Goal: Ask a question: Seek information or help from site administrators or community

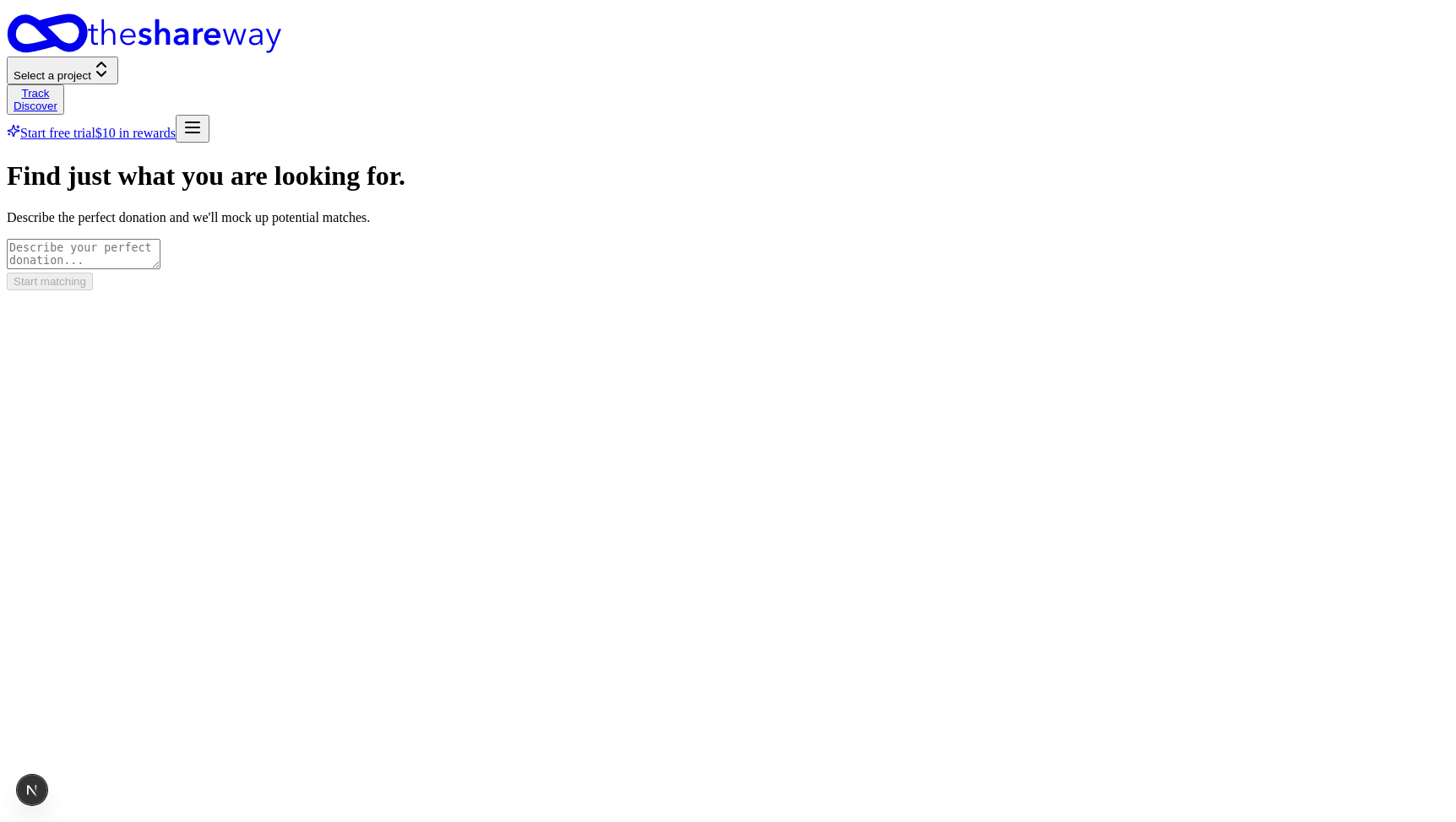
click at [1179, 289] on div "Find just what you are looking for. Describe the perfect donation and we'll moc…" at bounding box center [728, 225] width 1443 height 129
click at [900, 289] on form "Find just what you are looking for. Describe the perfect donation and we'll moc…" at bounding box center [728, 225] width 1443 height 129
click at [161, 239] on textarea at bounding box center [83, 254] width 154 height 31
type textarea "good local coffee"
click at [93, 290] on button "Start matching" at bounding box center [50, 282] width 86 height 18
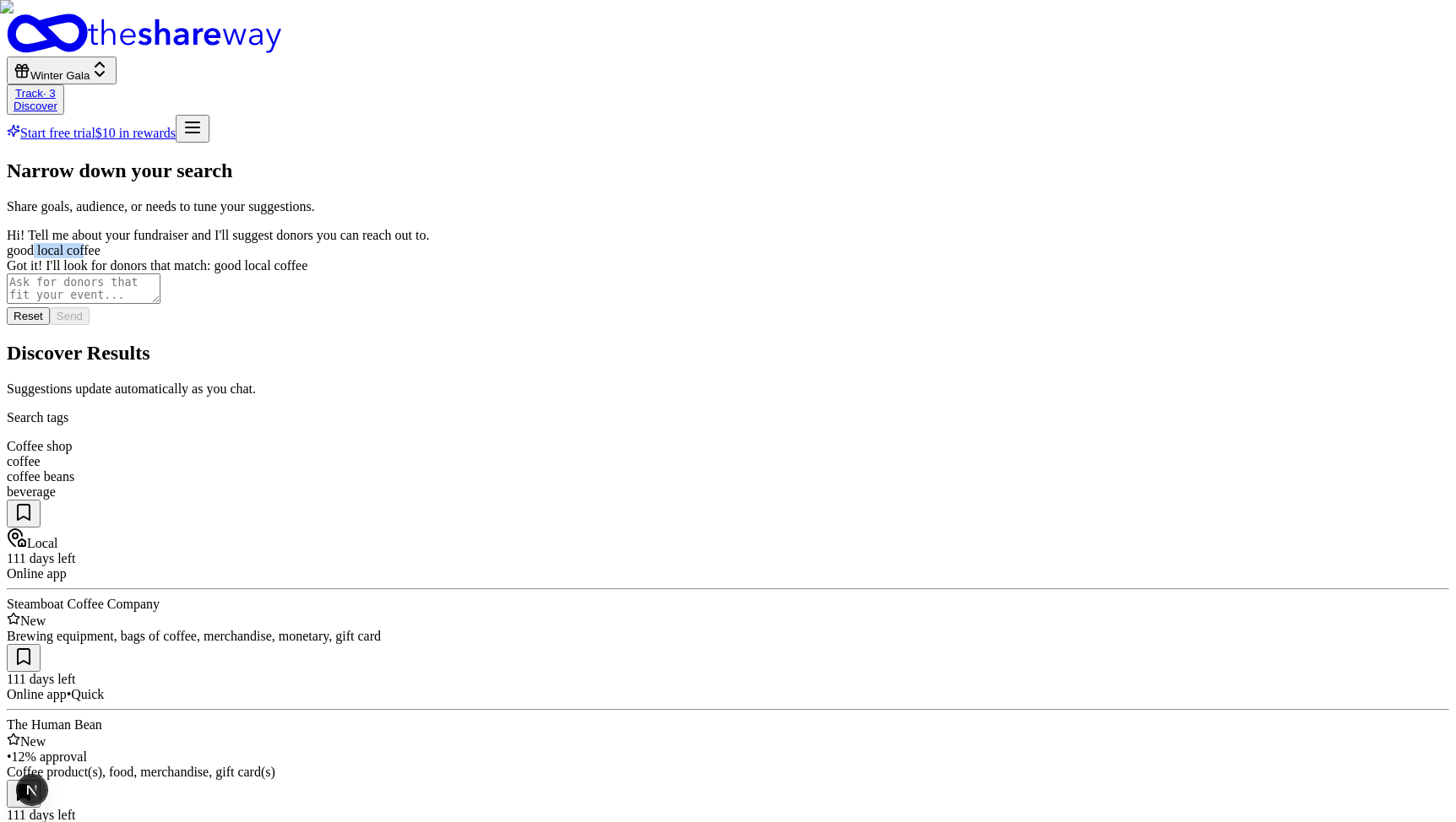
drag, startPoint x: 303, startPoint y: 268, endPoint x: 351, endPoint y: 267, distance: 48.0
click at [351, 259] on div "good local coffee" at bounding box center [728, 250] width 1443 height 15
click at [835, 382] on p "Suggestions update automatically as you chat." at bounding box center [728, 389] width 1443 height 15
drag, startPoint x: 580, startPoint y: 196, endPoint x: 641, endPoint y: 196, distance: 61.0
click at [641, 469] on div "coffee beans" at bounding box center [728, 476] width 1443 height 15
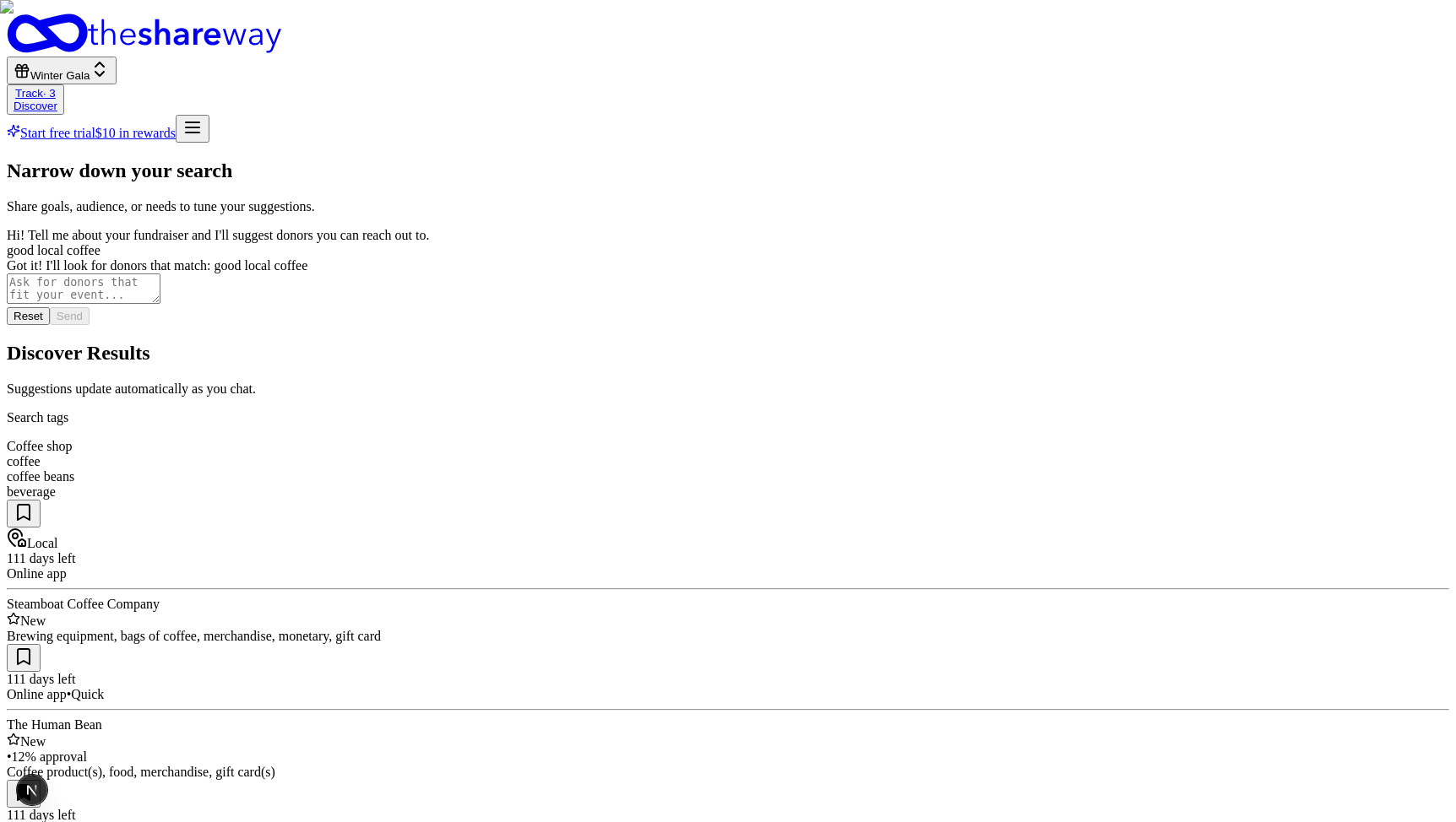
click at [699, 484] on div "beverage" at bounding box center [728, 491] width 1443 height 15
click at [969, 382] on p "Suggestions update automatically as you chat." at bounding box center [728, 389] width 1443 height 15
drag, startPoint x: 267, startPoint y: 266, endPoint x: 369, endPoint y: 267, distance: 102.0
click at [369, 259] on div "good local coffee" at bounding box center [728, 250] width 1443 height 15
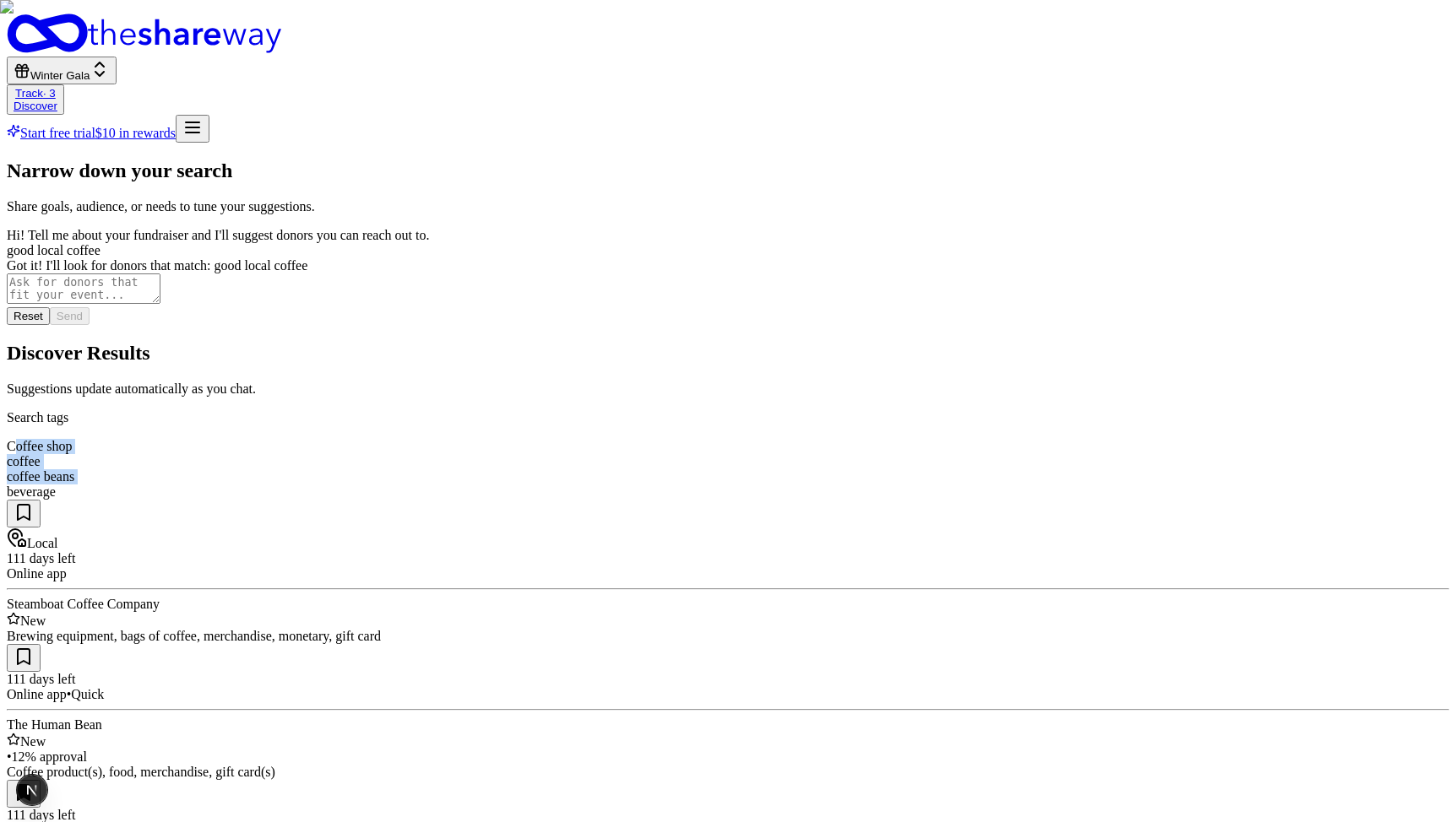
drag, startPoint x: 437, startPoint y: 192, endPoint x: 739, endPoint y: 185, distance: 302.1
click at [739, 439] on div "Coffee shop coffee coffee beans beverage" at bounding box center [728, 468] width 1443 height 61
click at [749, 439] on div "Coffee shop coffee coffee beans beverage" at bounding box center [728, 468] width 1443 height 61
click at [161, 304] on textarea at bounding box center [83, 289] width 154 height 31
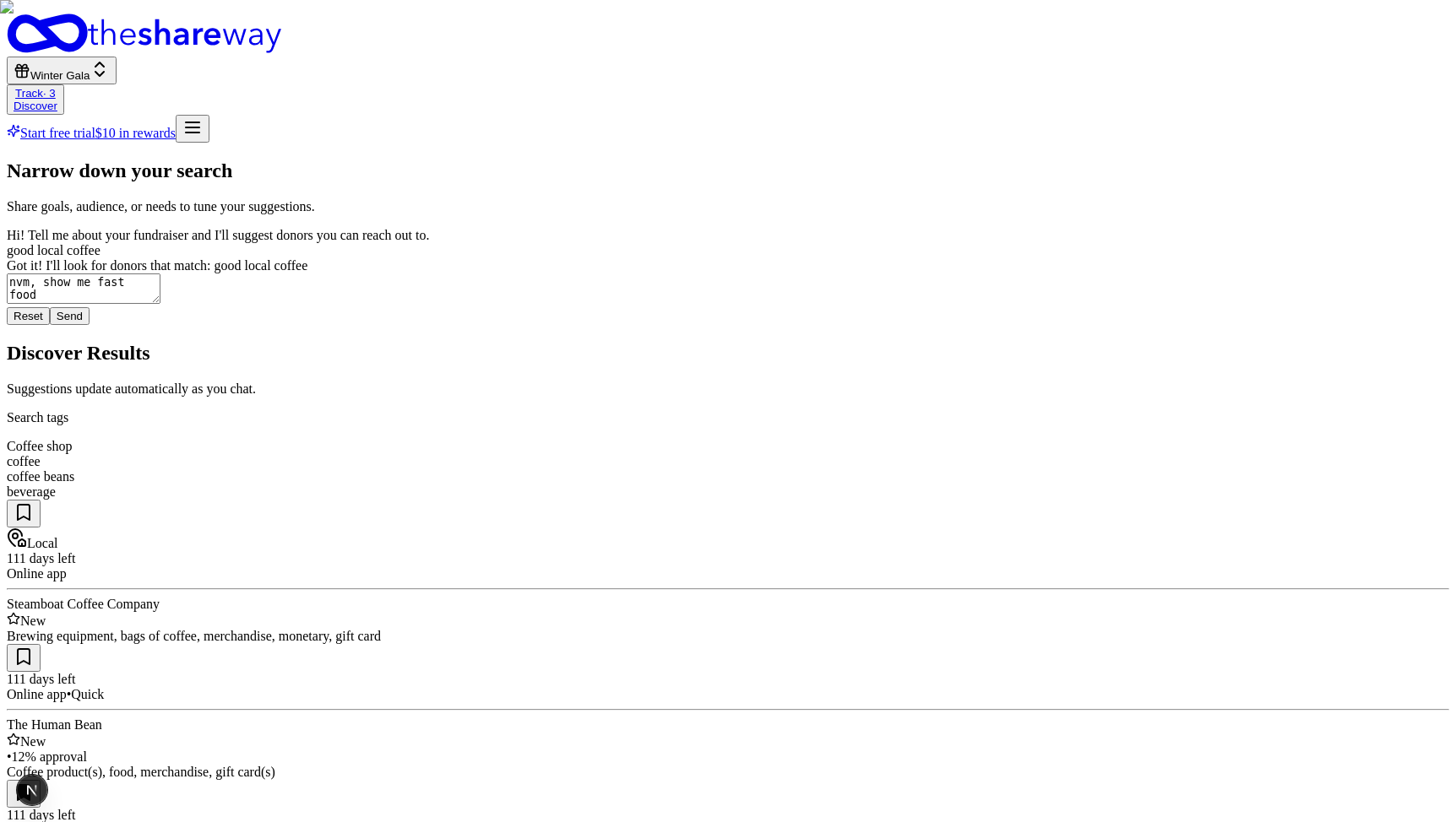
type textarea "nvm, show me fast food"
click at [90, 325] on button "Send" at bounding box center [69, 316] width 39 height 18
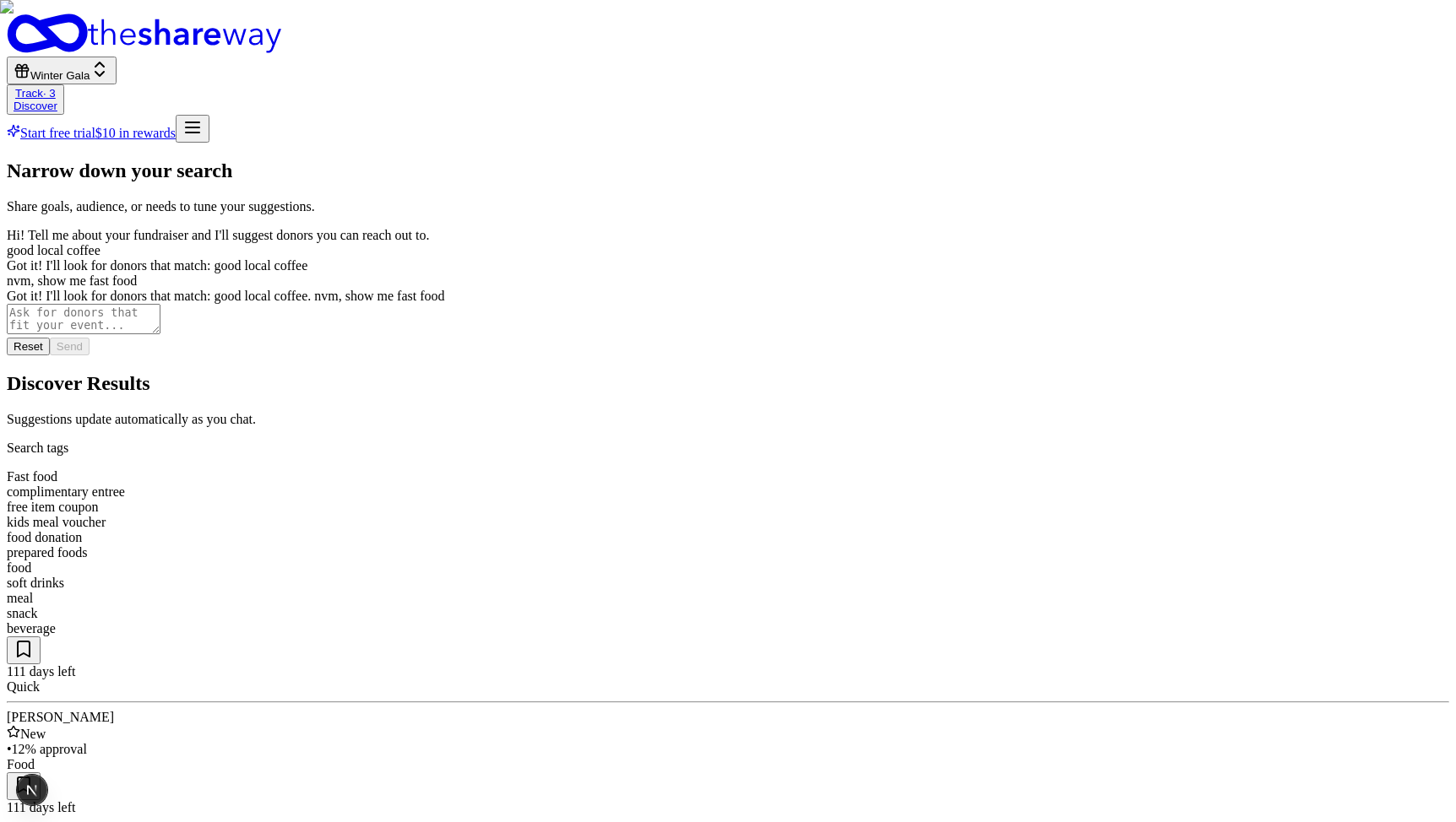
click at [161, 334] on textarea at bounding box center [83, 318] width 154 height 31
type textarea "lets actually look for raffle prizes that would be good for kids / families"
click at [90, 355] on button "Send" at bounding box center [69, 347] width 39 height 18
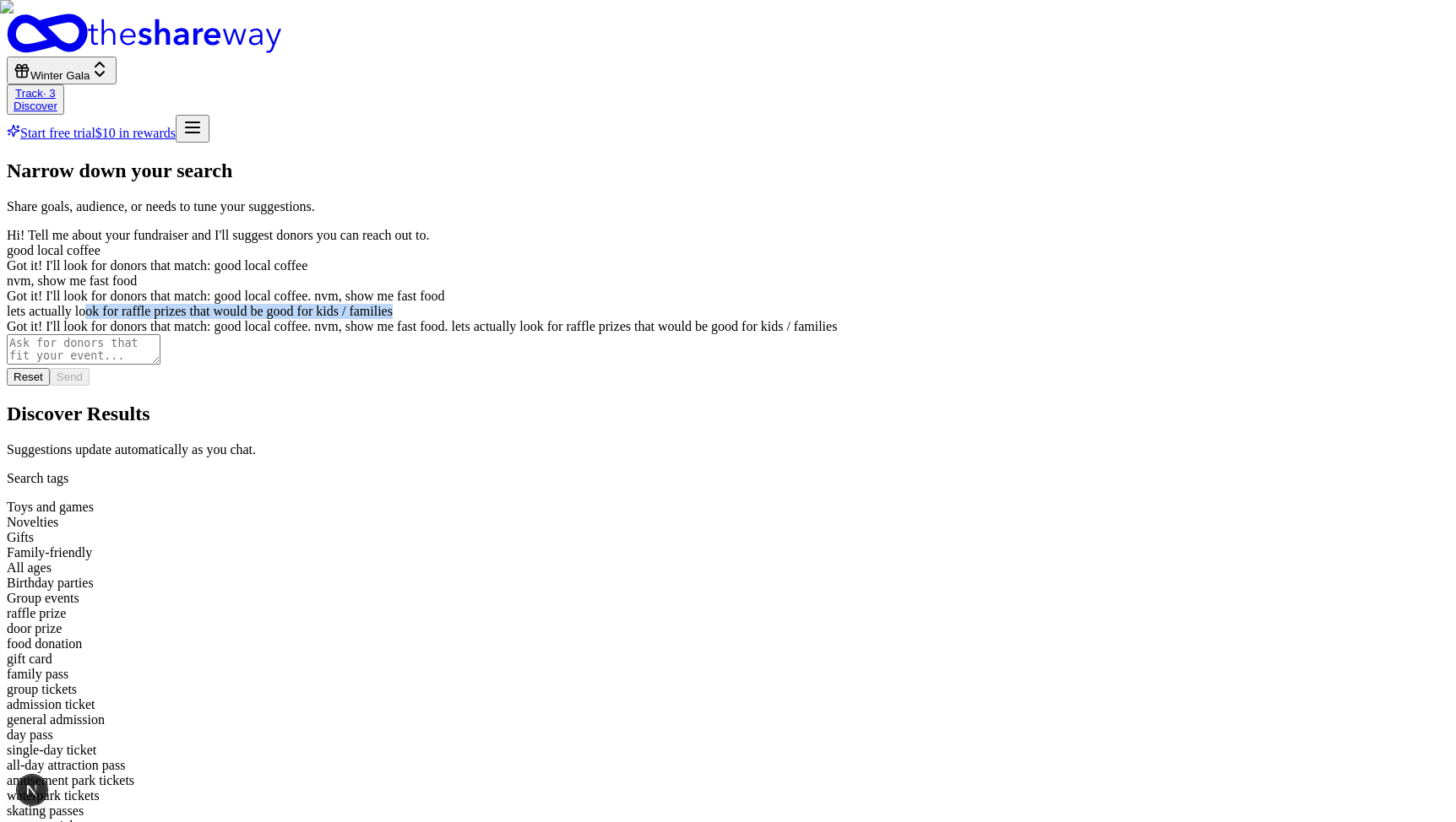
drag, startPoint x: 178, startPoint y: 459, endPoint x: 319, endPoint y: 477, distance: 142.1
click at [319, 319] on div "lets actually look for raffle prizes that would be good for kids / families" at bounding box center [728, 311] width 1443 height 15
click at [554, 515] on div "Novelties" at bounding box center [728, 522] width 1443 height 15
drag, startPoint x: 663, startPoint y: 197, endPoint x: 812, endPoint y: 194, distance: 149.0
click at [816, 500] on div "Toys and games Novelties Gifts Family-friendly All ages Birthday parties Group …" at bounding box center [728, 826] width 1443 height 654
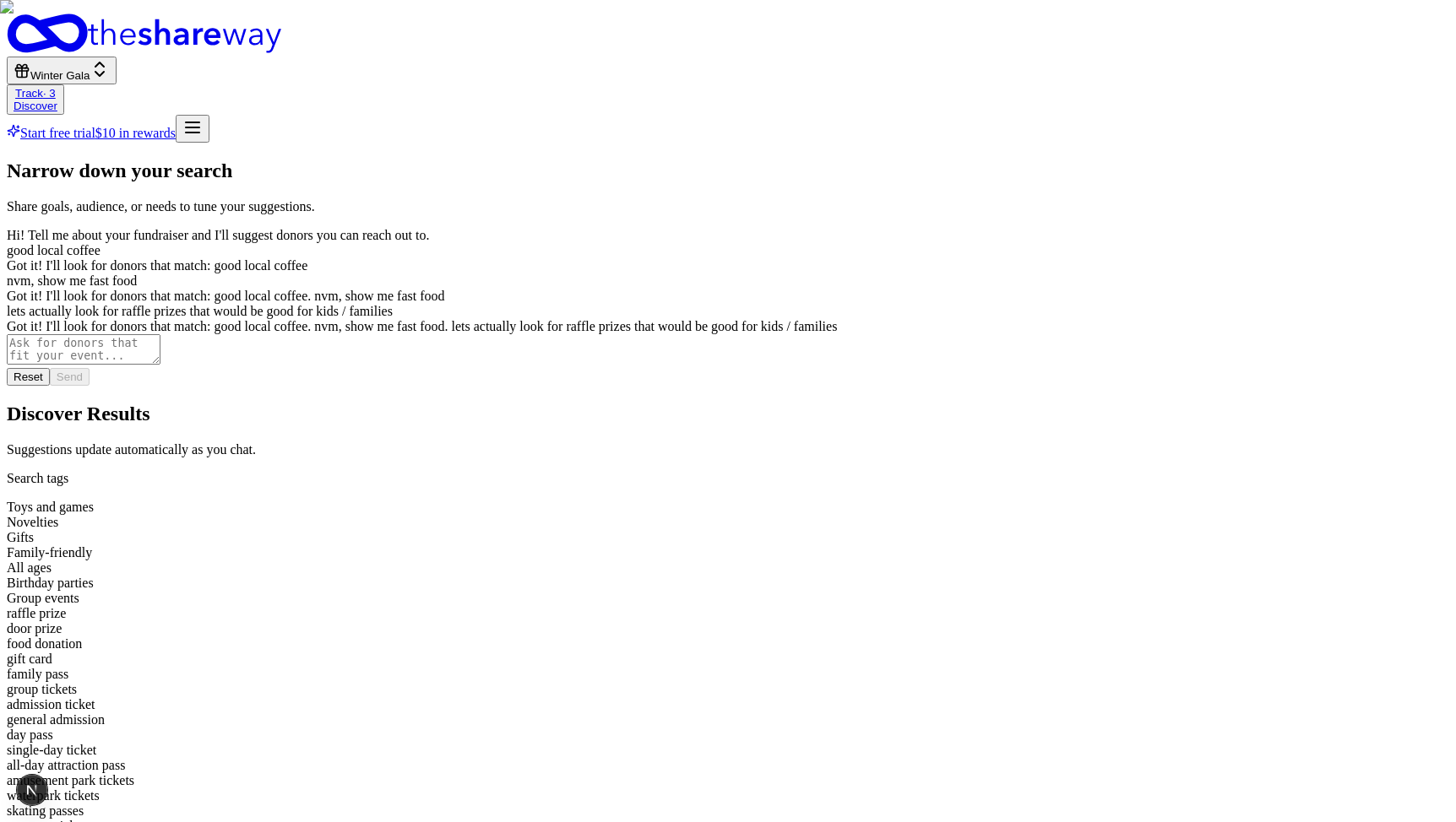
click at [870, 575] on div "Birthday parties" at bounding box center [728, 583] width 1443 height 15
drag, startPoint x: 850, startPoint y: 192, endPoint x: 981, endPoint y: 195, distance: 131.0
click at [981, 500] on div "Toys and games Novelties Gifts Family-friendly All ages Birthday parties Group …" at bounding box center [728, 826] width 1443 height 654
click at [910, 500] on div "Toys and games Novelties Gifts Family-friendly All ages Birthday parties Group …" at bounding box center [728, 826] width 1443 height 654
drag, startPoint x: 739, startPoint y: 233, endPoint x: 850, endPoint y: 233, distance: 111.0
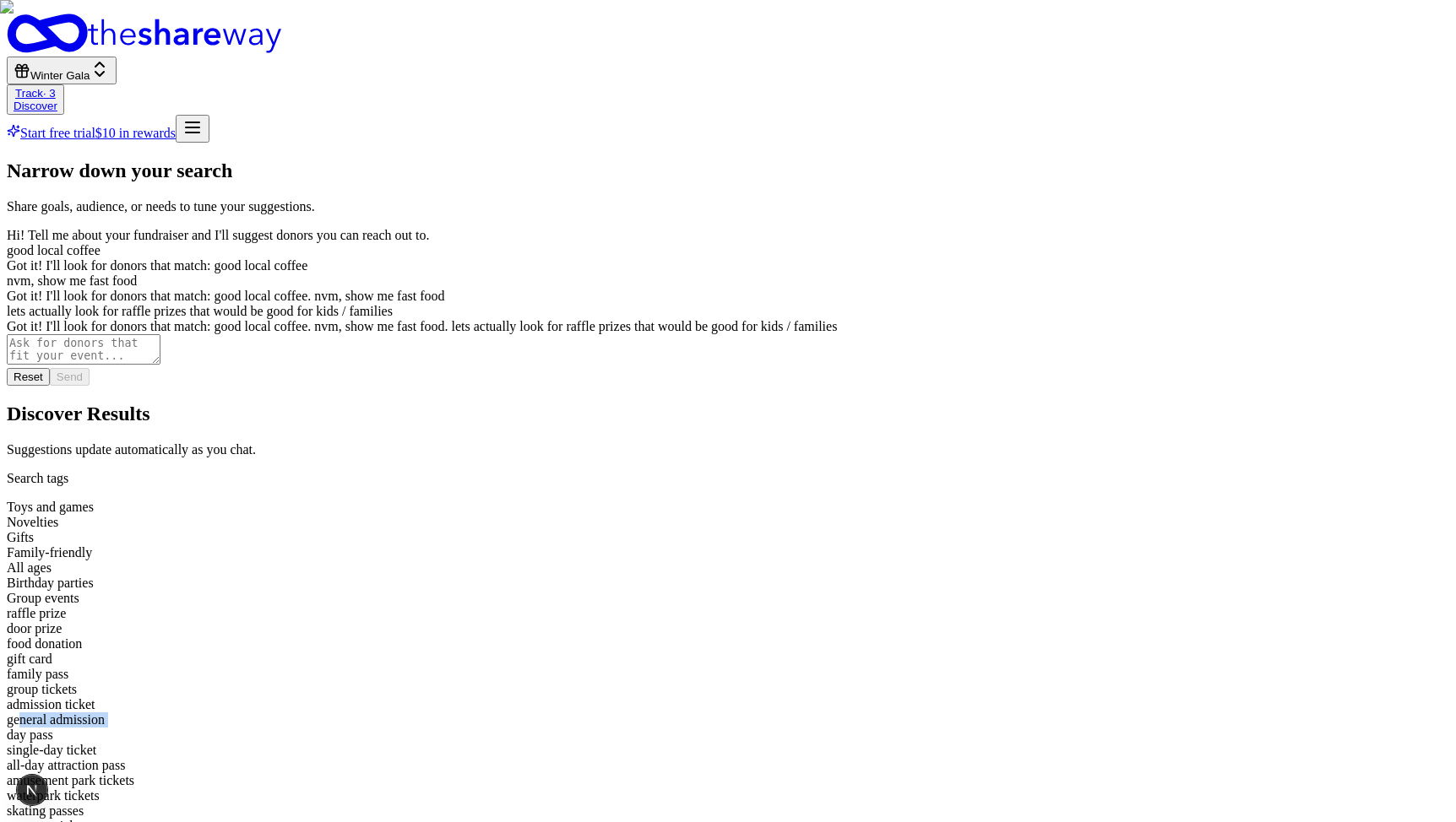
click at [850, 500] on div "Toys and games Novelties Gifts Family-friendly All ages Birthday parties Group …" at bounding box center [728, 826] width 1443 height 654
drag, startPoint x: 634, startPoint y: 235, endPoint x: 696, endPoint y: 235, distance: 62.0
click at [696, 697] on div "admission ticket" at bounding box center [728, 704] width 1443 height 15
click at [728, 819] on div "museum tickets" at bounding box center [728, 826] width 1443 height 15
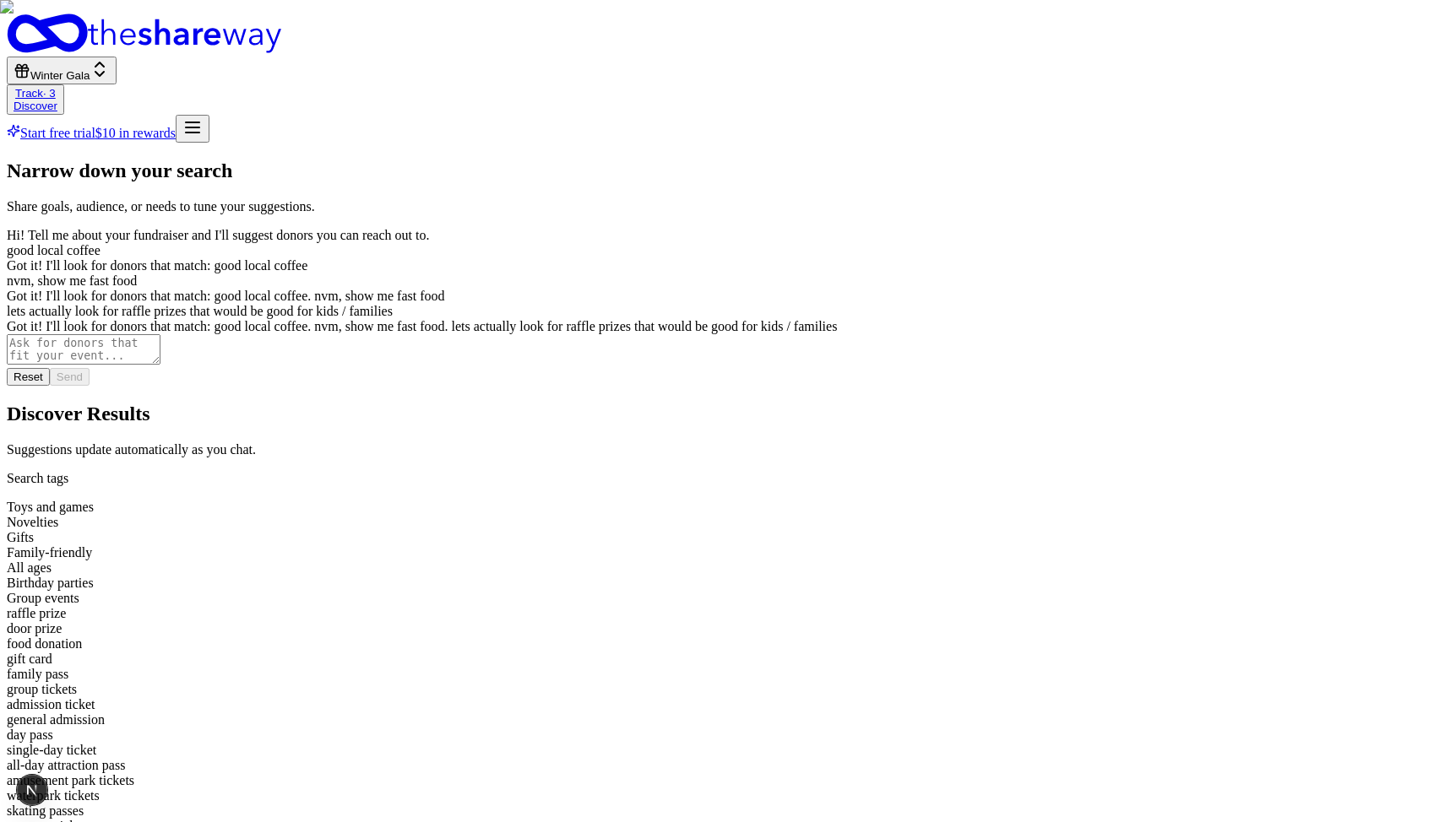
click at [551, 369] on img at bounding box center [728, 411] width 1456 height 822
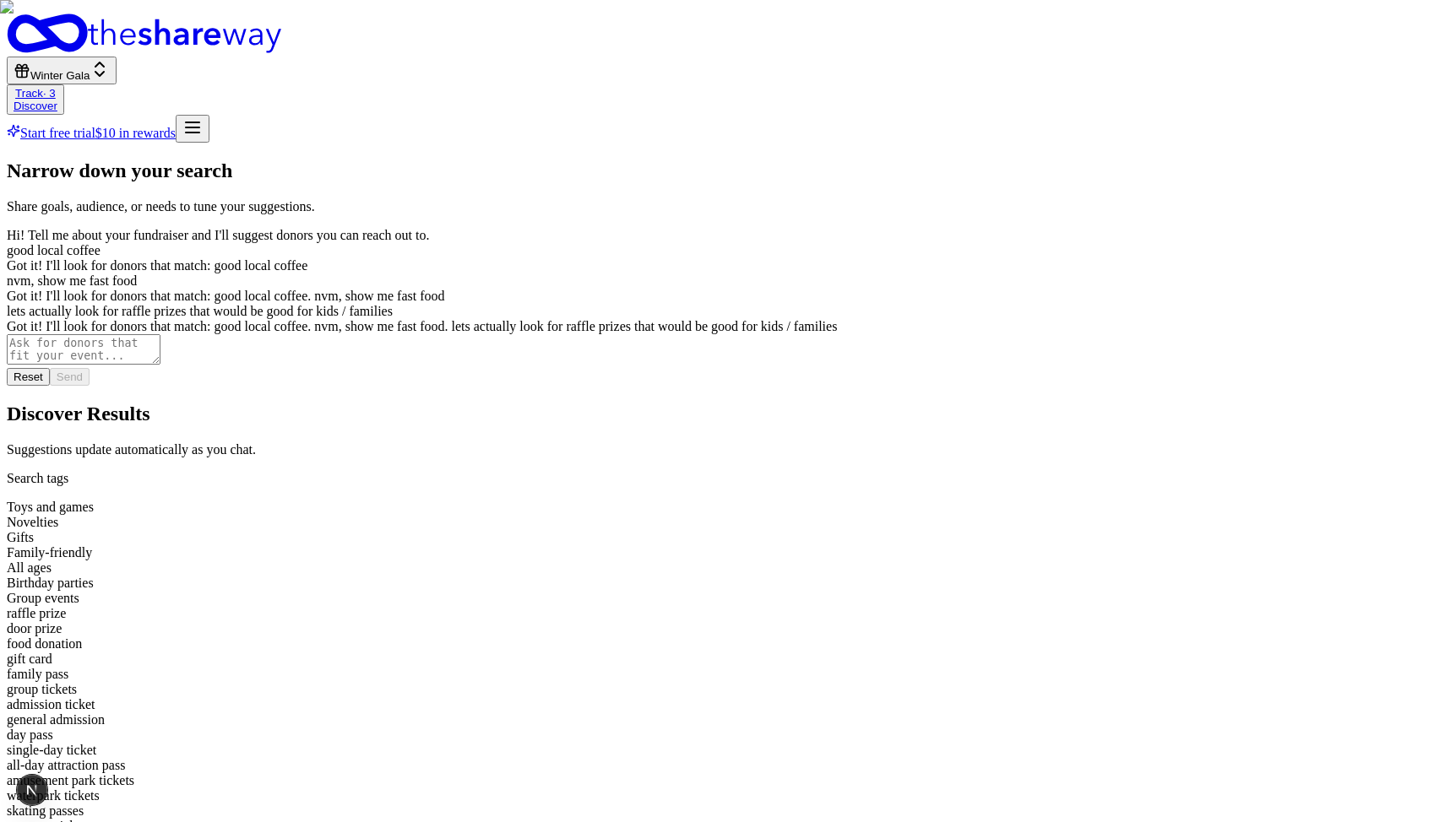
scroll to position [263, 0]
click at [802, 239] on img at bounding box center [728, 411] width 1456 height 822
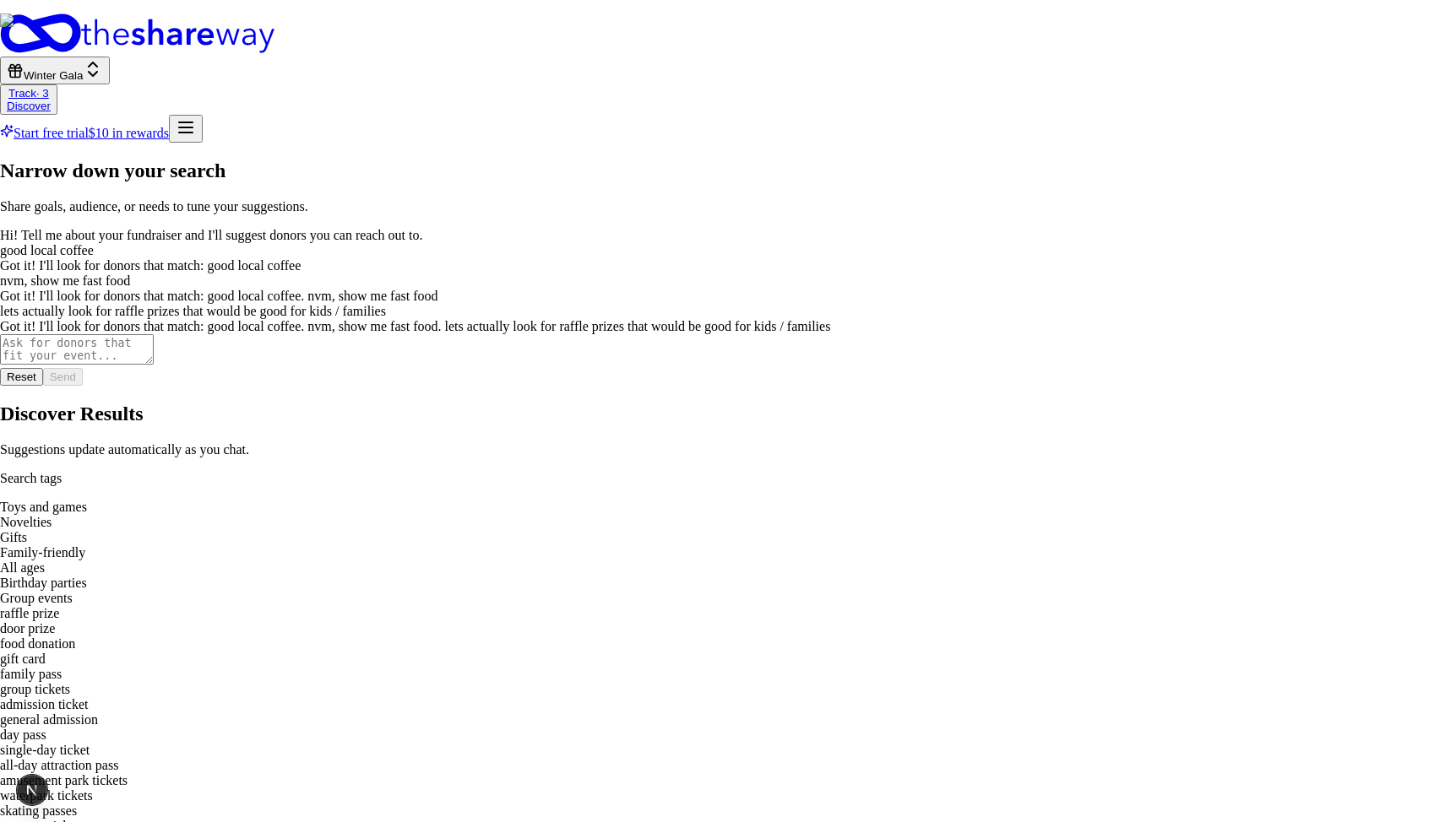
scroll to position [709, 0]
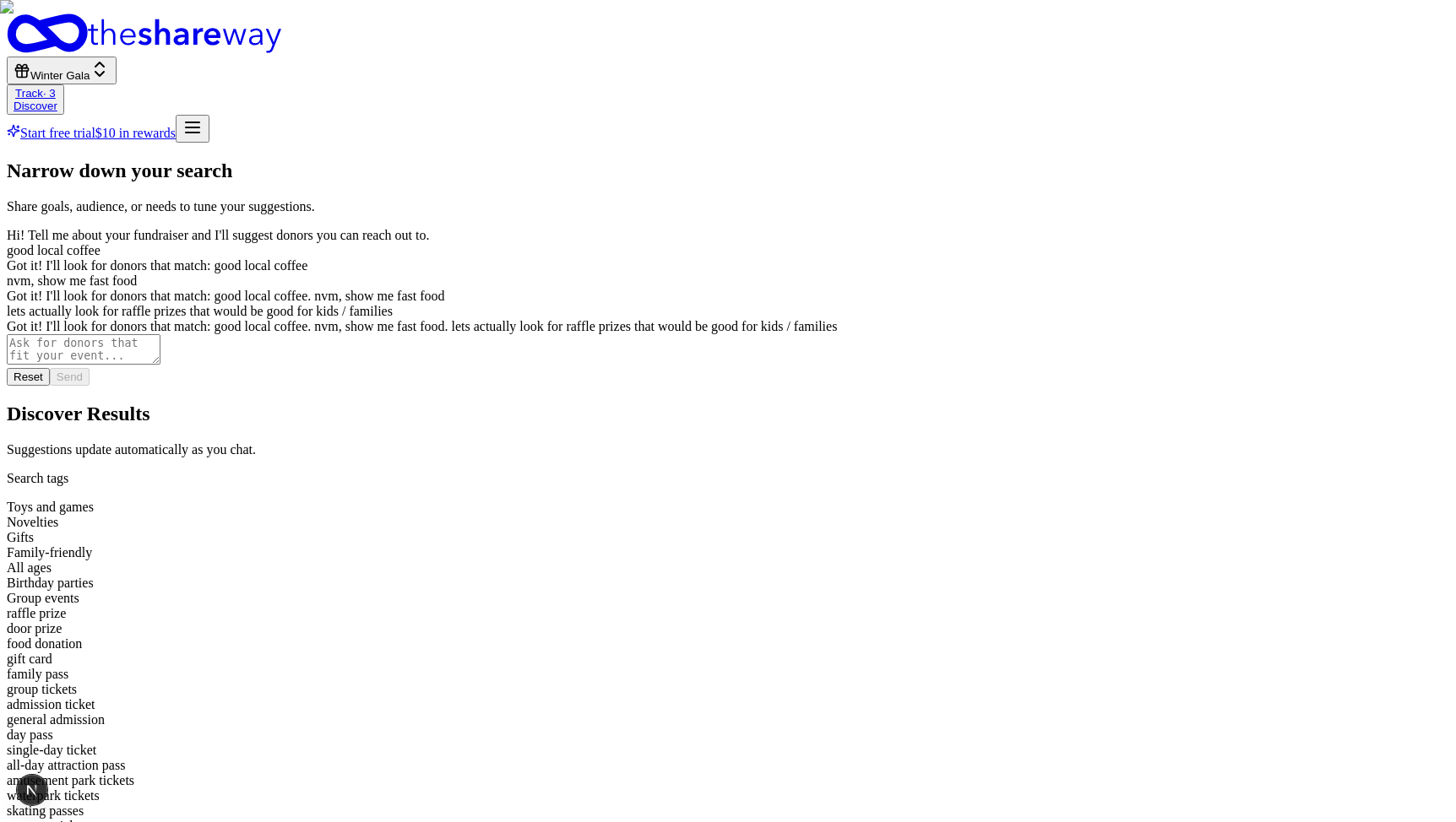
click at [773, 514] on img at bounding box center [728, 411] width 1456 height 822
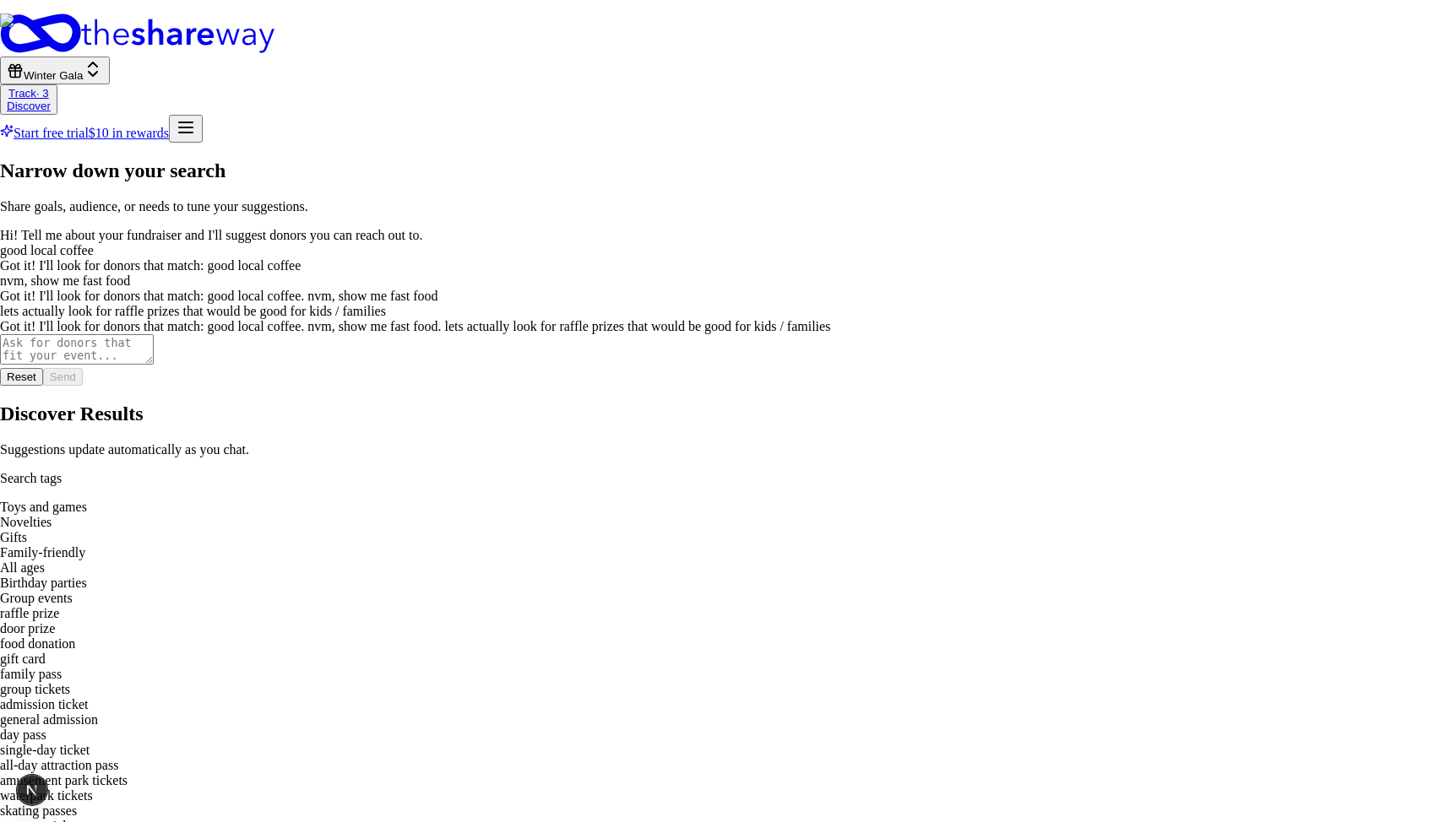
scroll to position [896, 0]
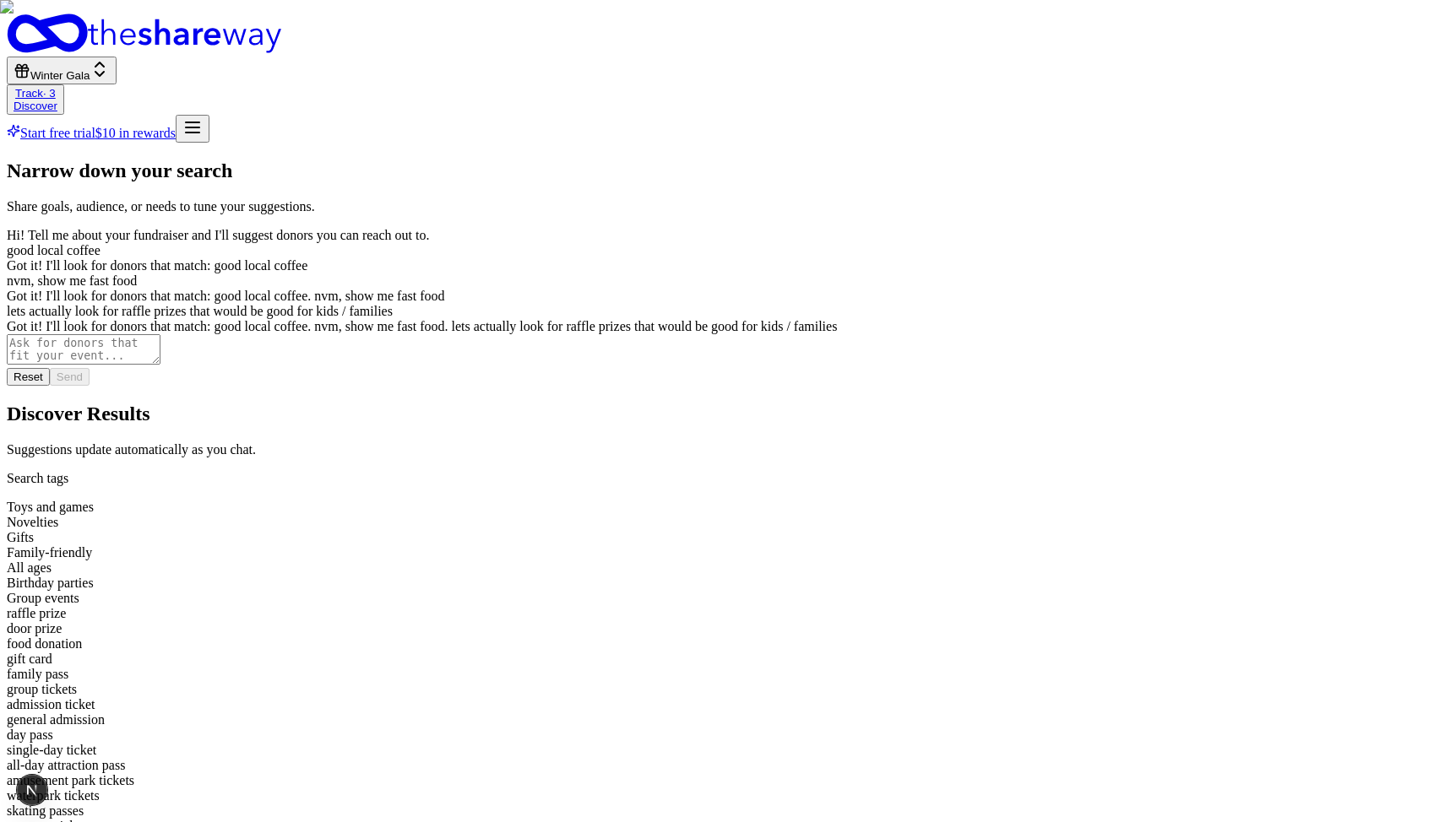
scroll to position [55, 0]
click at [1127, 327] on img at bounding box center [728, 411] width 1456 height 822
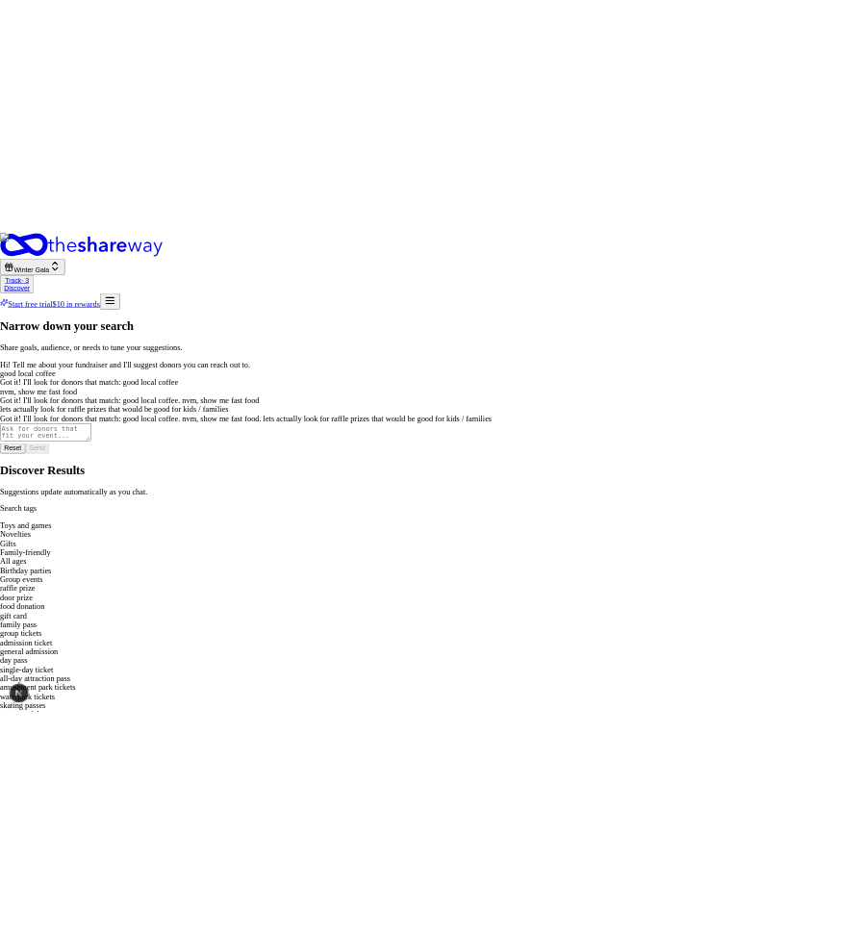
scroll to position [948, 0]
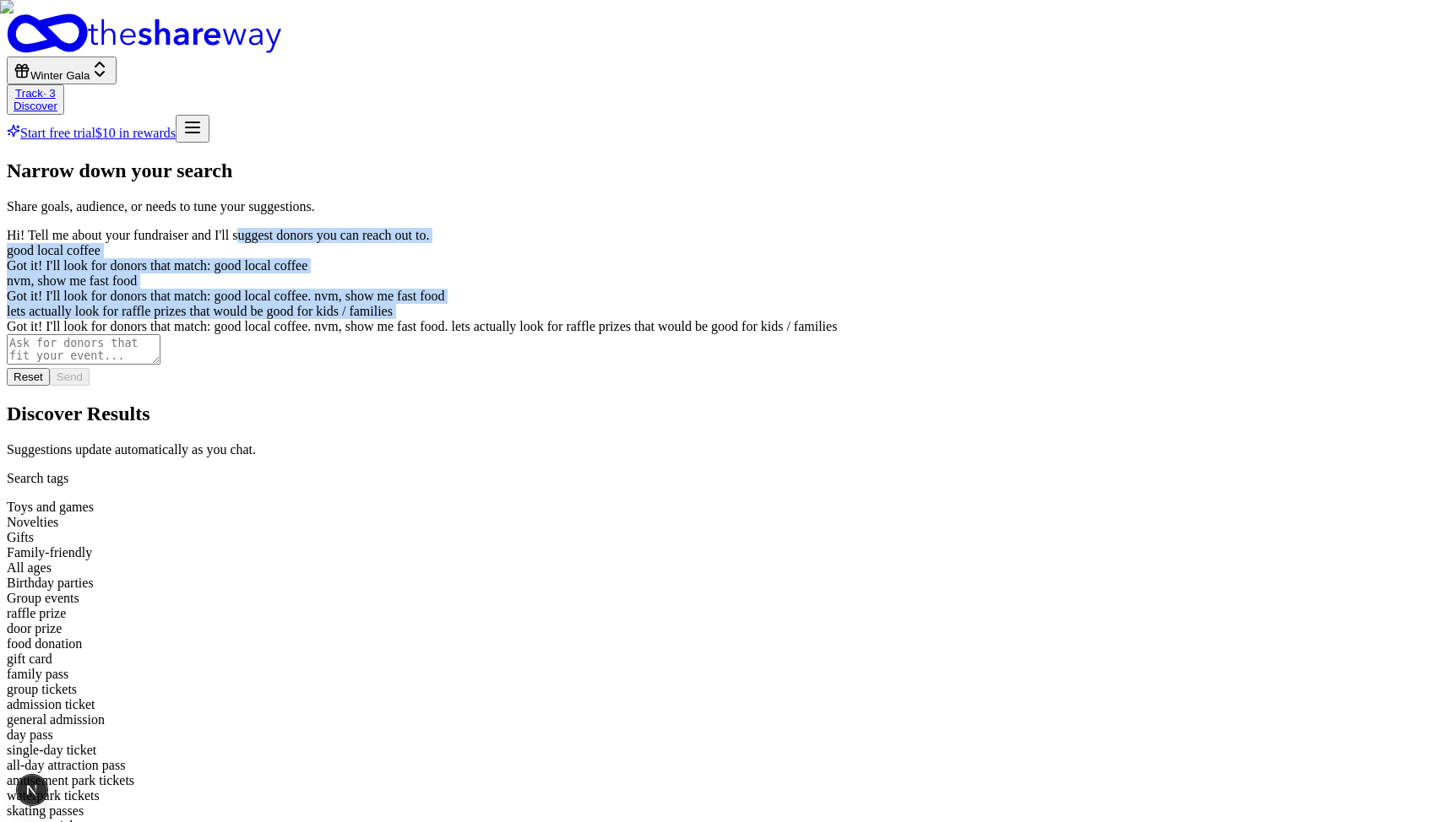
drag, startPoint x: 281, startPoint y: 510, endPoint x: 273, endPoint y: 208, distance: 302.1
click at [273, 228] on div "Hi! Tell me about your fundraiser and I'll suggest donors you can reach out to.…" at bounding box center [728, 281] width 1443 height 106
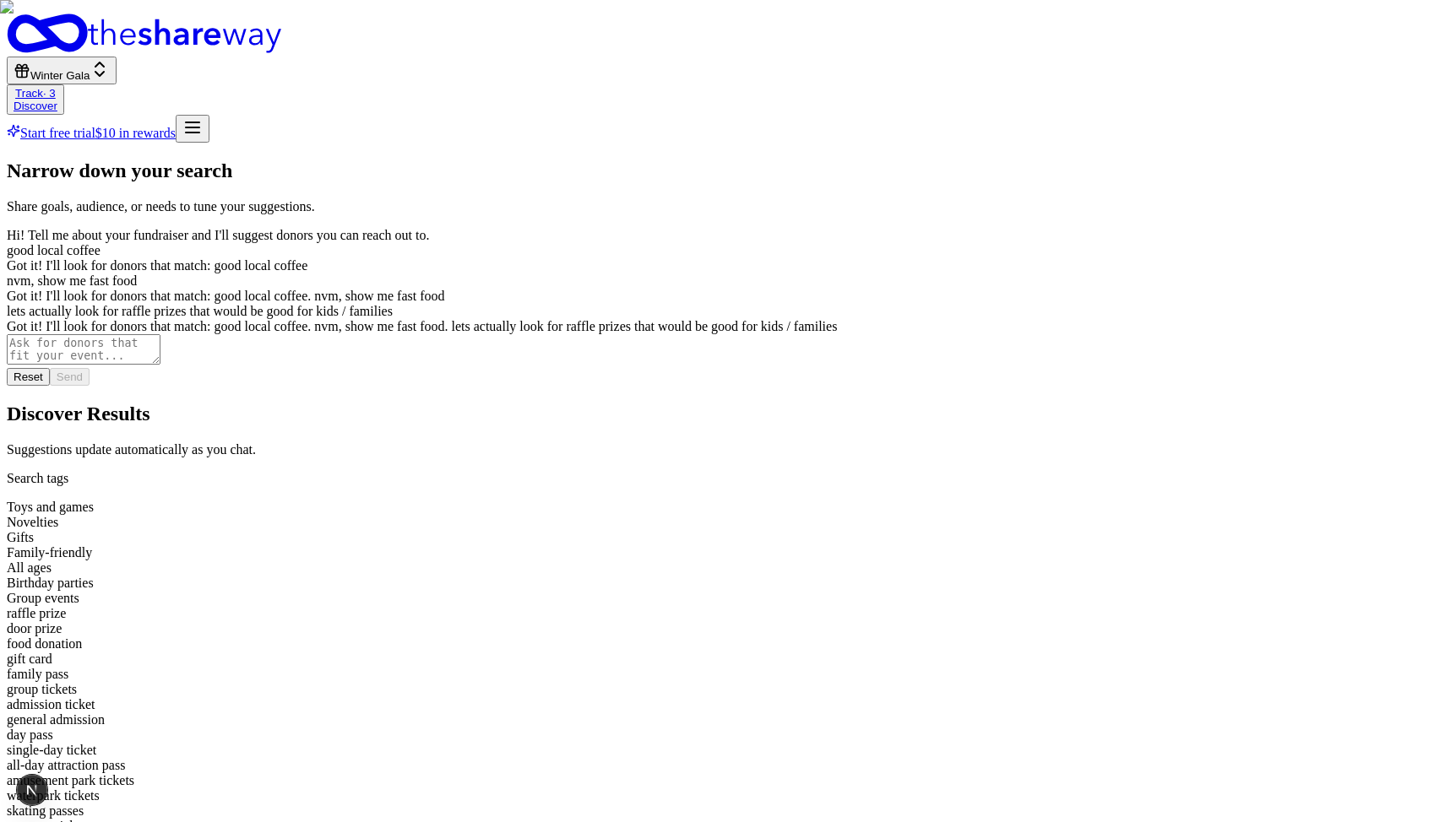
click at [273, 228] on div "Hi! Tell me about your fundraiser and I'll suggest donors you can reach out to." at bounding box center [728, 235] width 1443 height 15
drag, startPoint x: 273, startPoint y: 208, endPoint x: 312, endPoint y: 498, distance: 292.6
click at [312, 334] on div "Hi! Tell me about your fundraiser and I'll suggest donors you can reach out to.…" at bounding box center [728, 281] width 1443 height 106
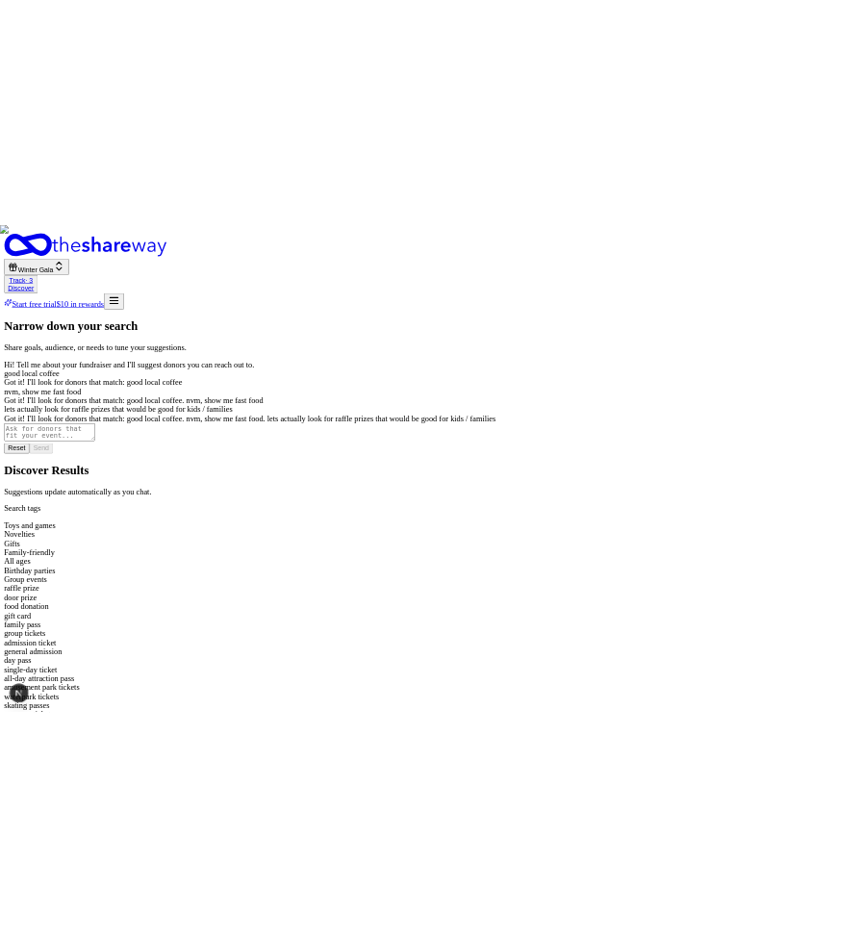
scroll to position [0, 0]
